Goal: Information Seeking & Learning: Learn about a topic

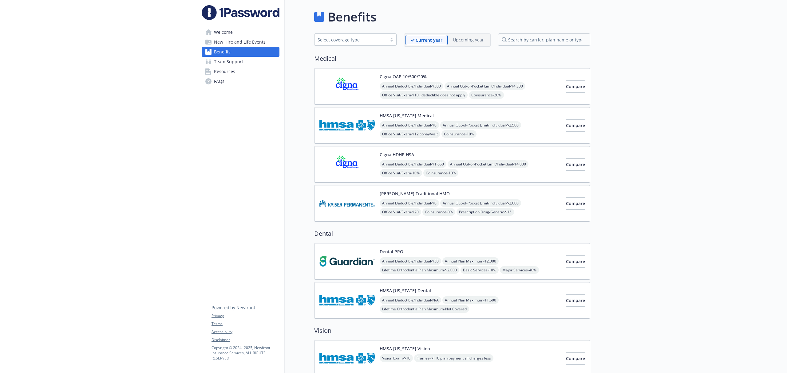
click at [359, 80] on img at bounding box center [346, 86] width 55 height 26
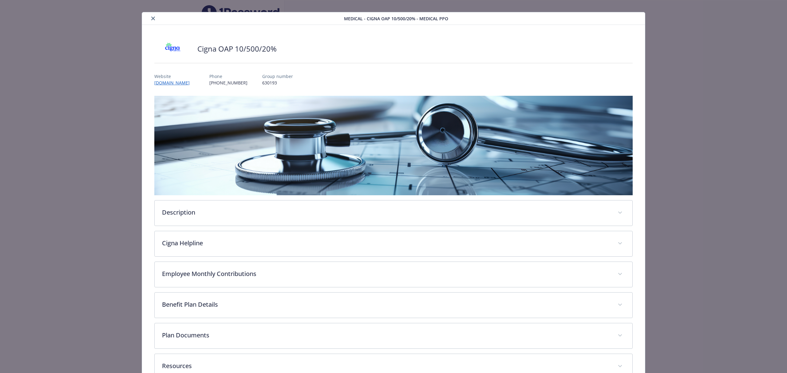
scroll to position [12, 0]
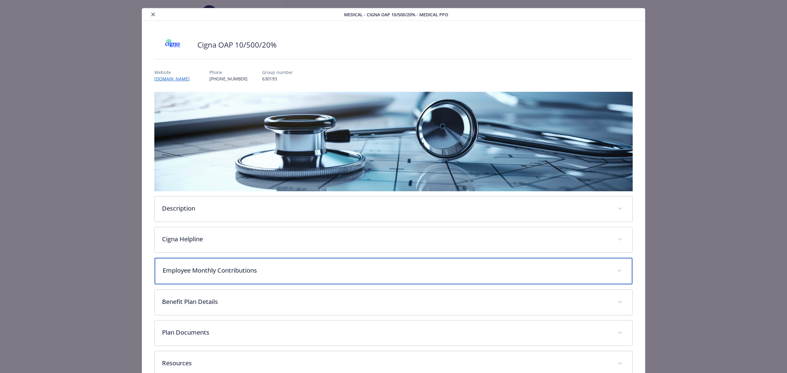
click at [256, 271] on p "Employee Monthly Contributions" at bounding box center [386, 270] width 447 height 9
click at [264, 269] on p "Employee Monthly Contributions" at bounding box center [386, 270] width 447 height 9
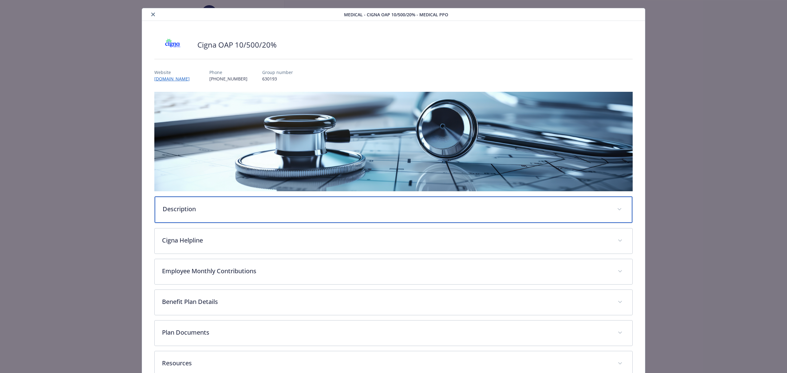
click at [257, 213] on div "Description" at bounding box center [393, 210] width 477 height 26
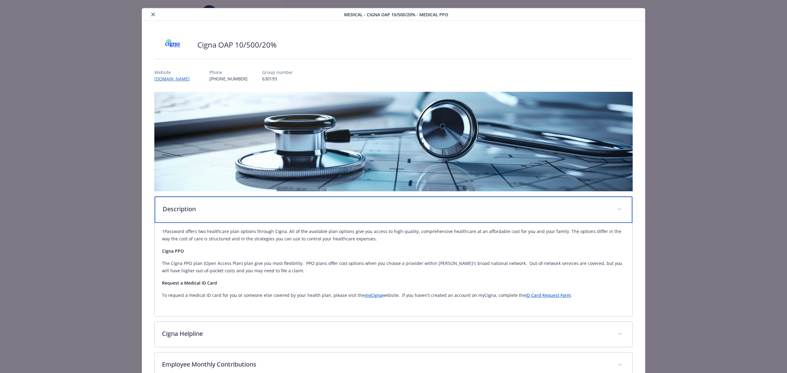
click at [257, 213] on p "Description" at bounding box center [386, 209] width 447 height 9
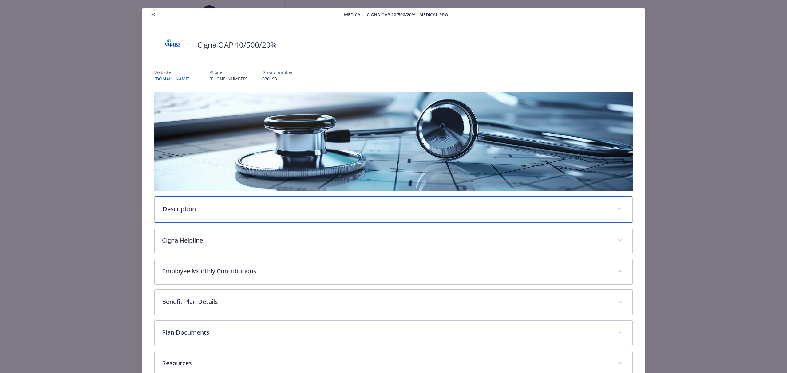
scroll to position [20, 0]
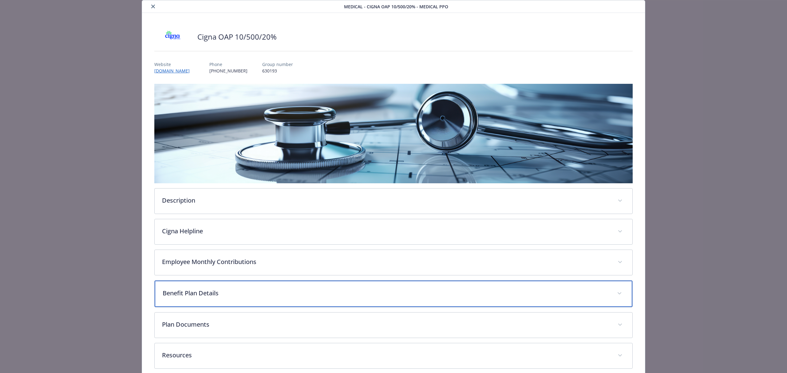
click at [237, 295] on p "Benefit Plan Details" at bounding box center [386, 293] width 447 height 9
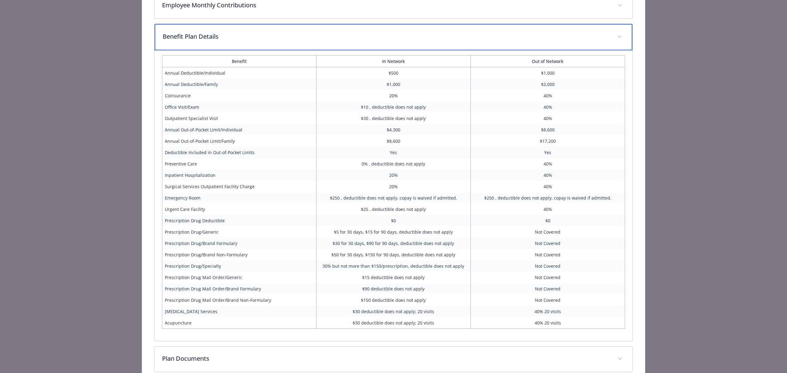
scroll to position [340, 0]
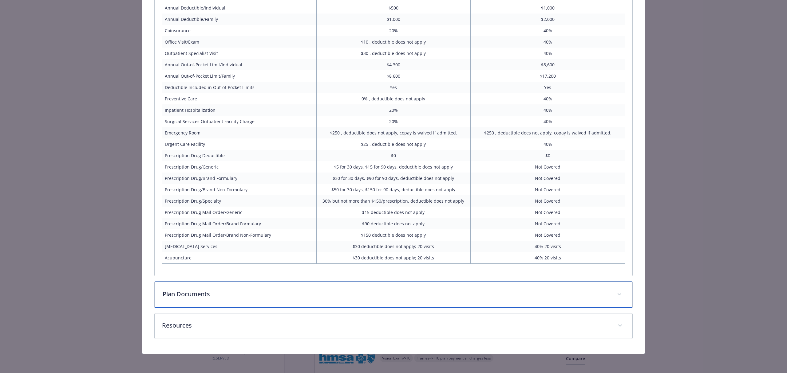
click at [395, 304] on div "Plan Documents" at bounding box center [393, 295] width 477 height 26
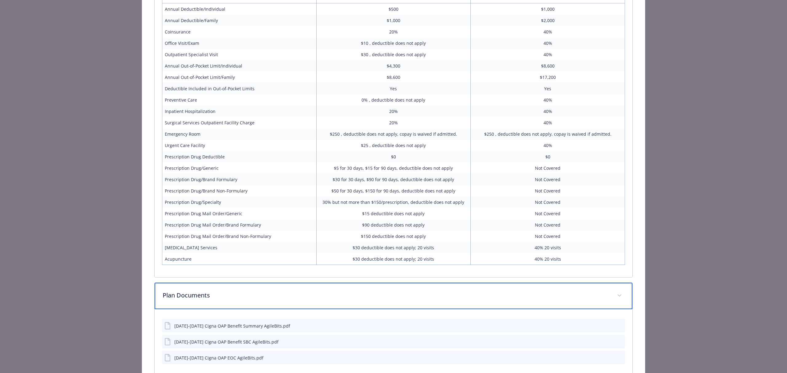
scroll to position [408, 0]
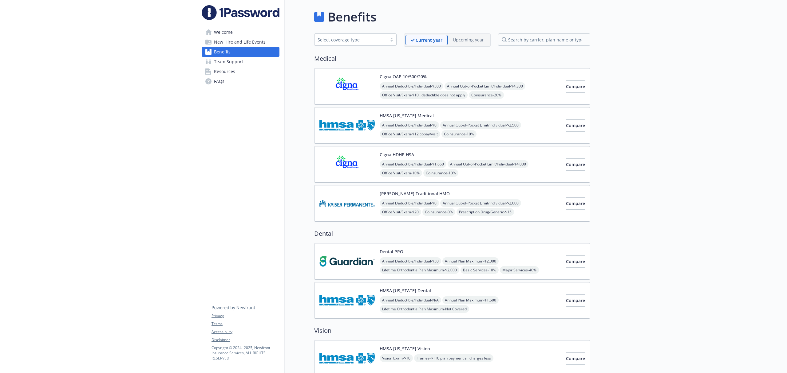
click at [415, 77] on button "Cigna OAP 10/500/20%" at bounding box center [402, 76] width 47 height 6
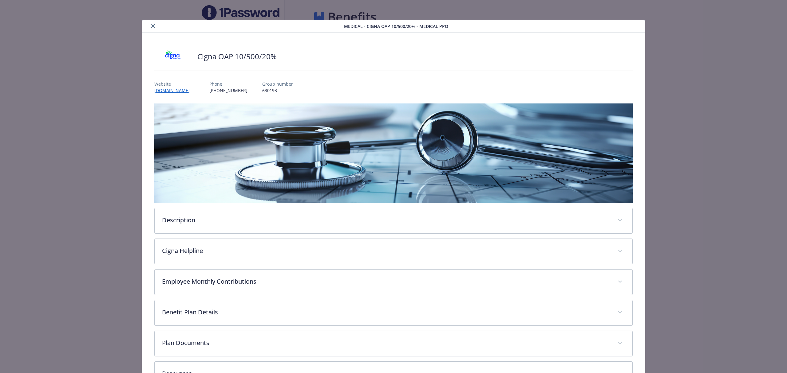
scroll to position [18, 0]
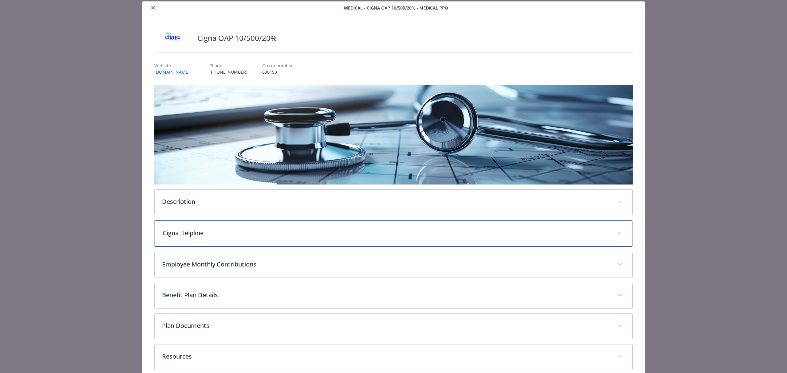
click at [237, 234] on p "Cigna Helpline" at bounding box center [386, 233] width 447 height 9
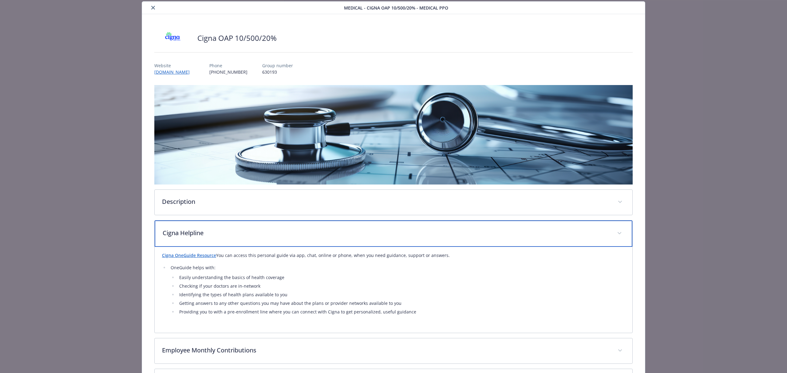
click at [237, 235] on p "Cigna Helpline" at bounding box center [386, 233] width 447 height 9
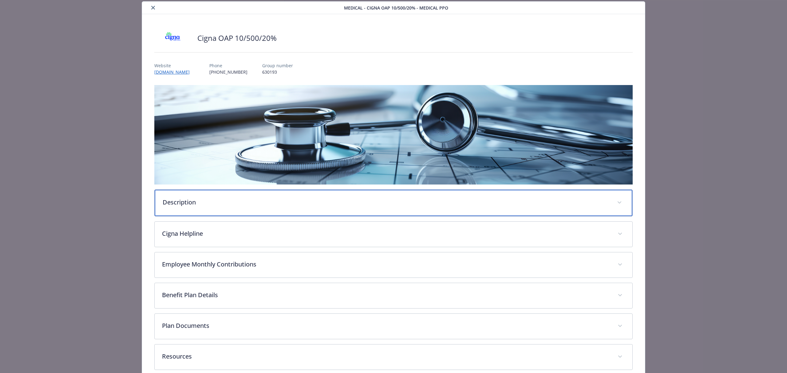
click at [246, 207] on div "Description" at bounding box center [393, 203] width 477 height 26
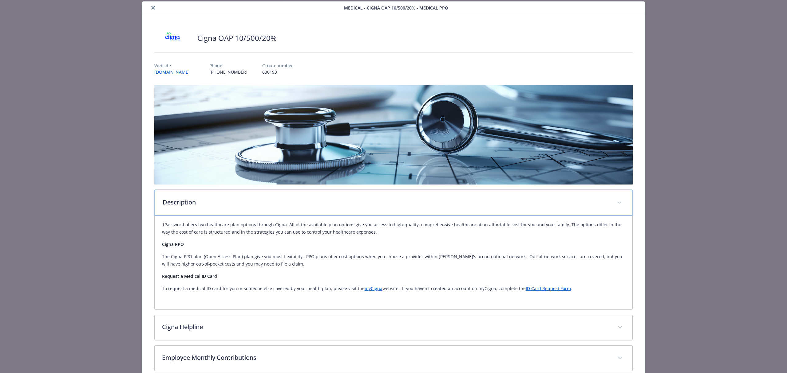
click at [246, 206] on p "Description" at bounding box center [386, 202] width 447 height 9
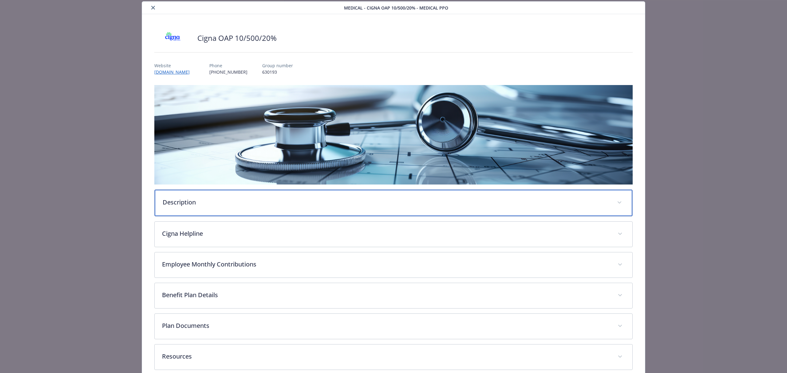
scroll to position [37, 0]
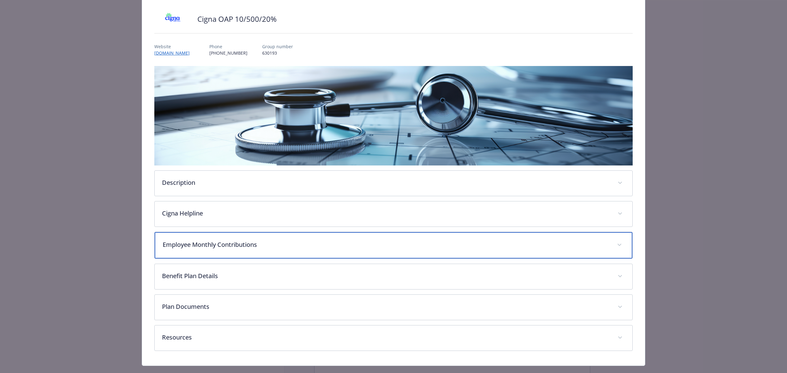
click at [246, 242] on p "Employee Monthly Contributions" at bounding box center [386, 244] width 447 height 9
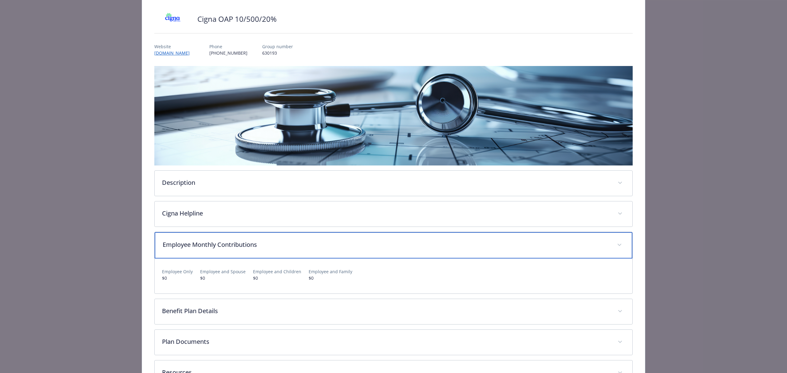
click at [269, 244] on p "Employee Monthly Contributions" at bounding box center [386, 244] width 447 height 9
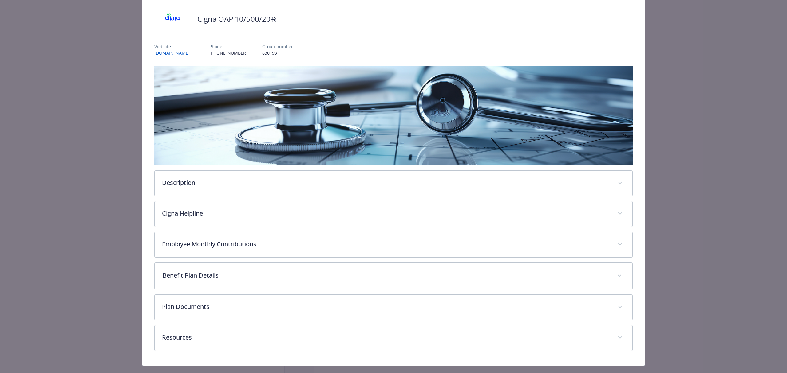
click at [257, 281] on div "Benefit Plan Details" at bounding box center [393, 276] width 477 height 26
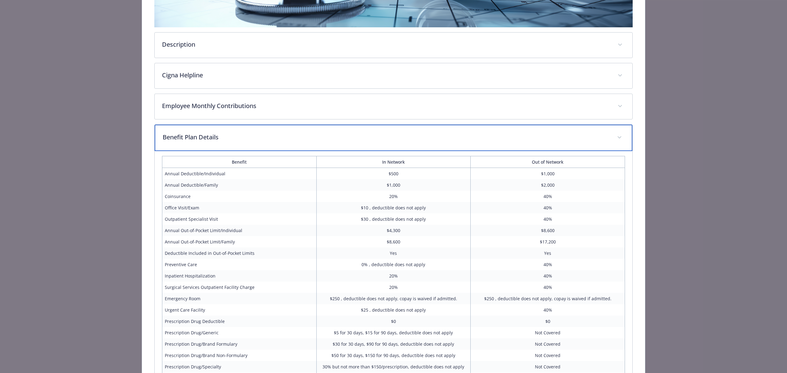
scroll to position [193, 0]
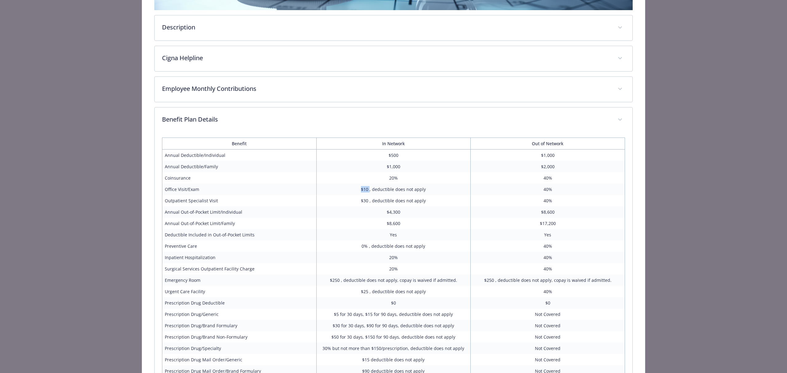
drag, startPoint x: 368, startPoint y: 190, endPoint x: 345, endPoint y: 191, distance: 23.1
click at [345, 191] on td "$10 , deductible does not apply" at bounding box center [393, 189] width 154 height 11
click at [402, 190] on td "$10 , deductible does not apply" at bounding box center [393, 189] width 154 height 11
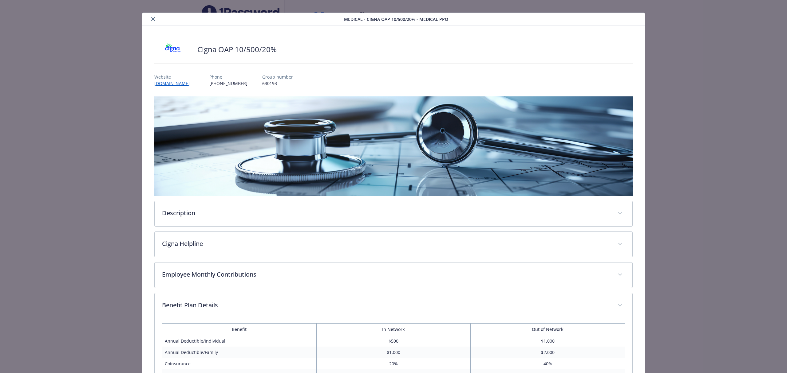
scroll to position [0, 0]
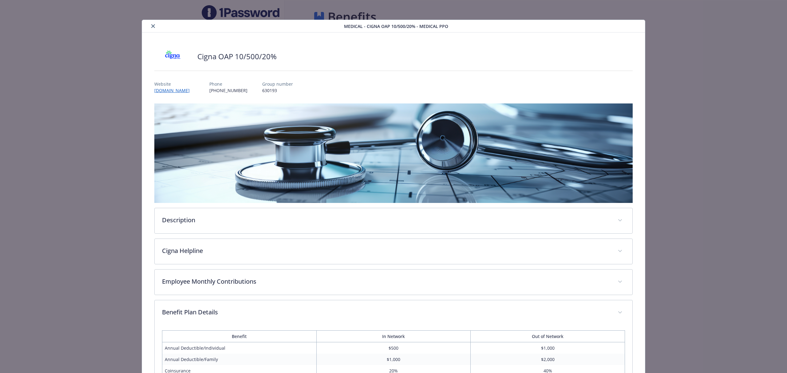
click at [265, 90] on p "630193" at bounding box center [277, 90] width 31 height 6
click at [271, 92] on p "630193" at bounding box center [277, 90] width 31 height 6
drag, startPoint x: 270, startPoint y: 92, endPoint x: 254, endPoint y: 92, distance: 15.7
click at [262, 92] on p "630193" at bounding box center [277, 90] width 31 height 6
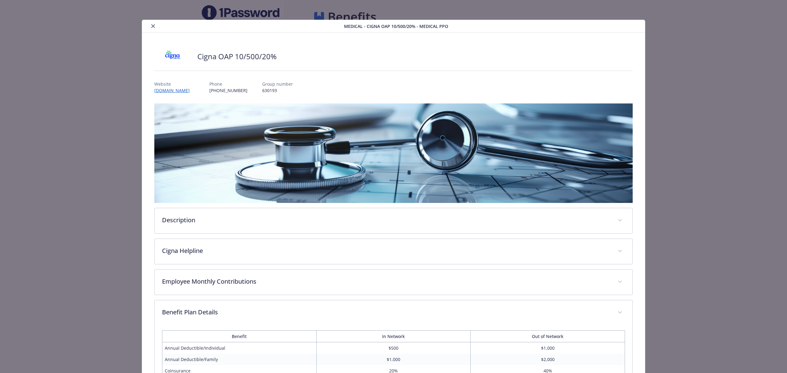
click at [325, 86] on div "Website [DOMAIN_NAME] Phone [PHONE_NUMBER] Group number 630193" at bounding box center [393, 85] width 478 height 18
